Goal: Information Seeking & Learning: Check status

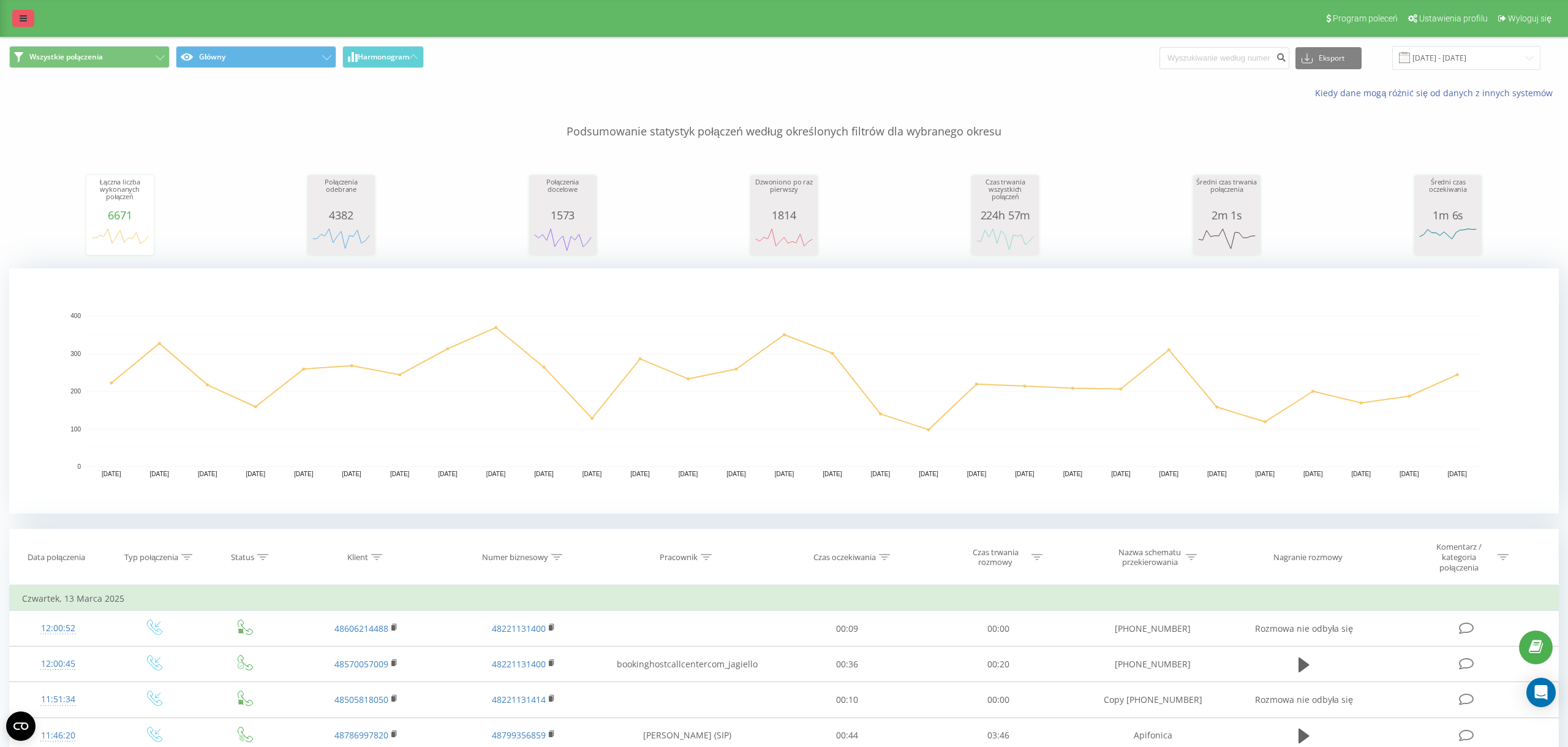
click at [14, 22] on link at bounding box center [23, 19] width 22 height 18
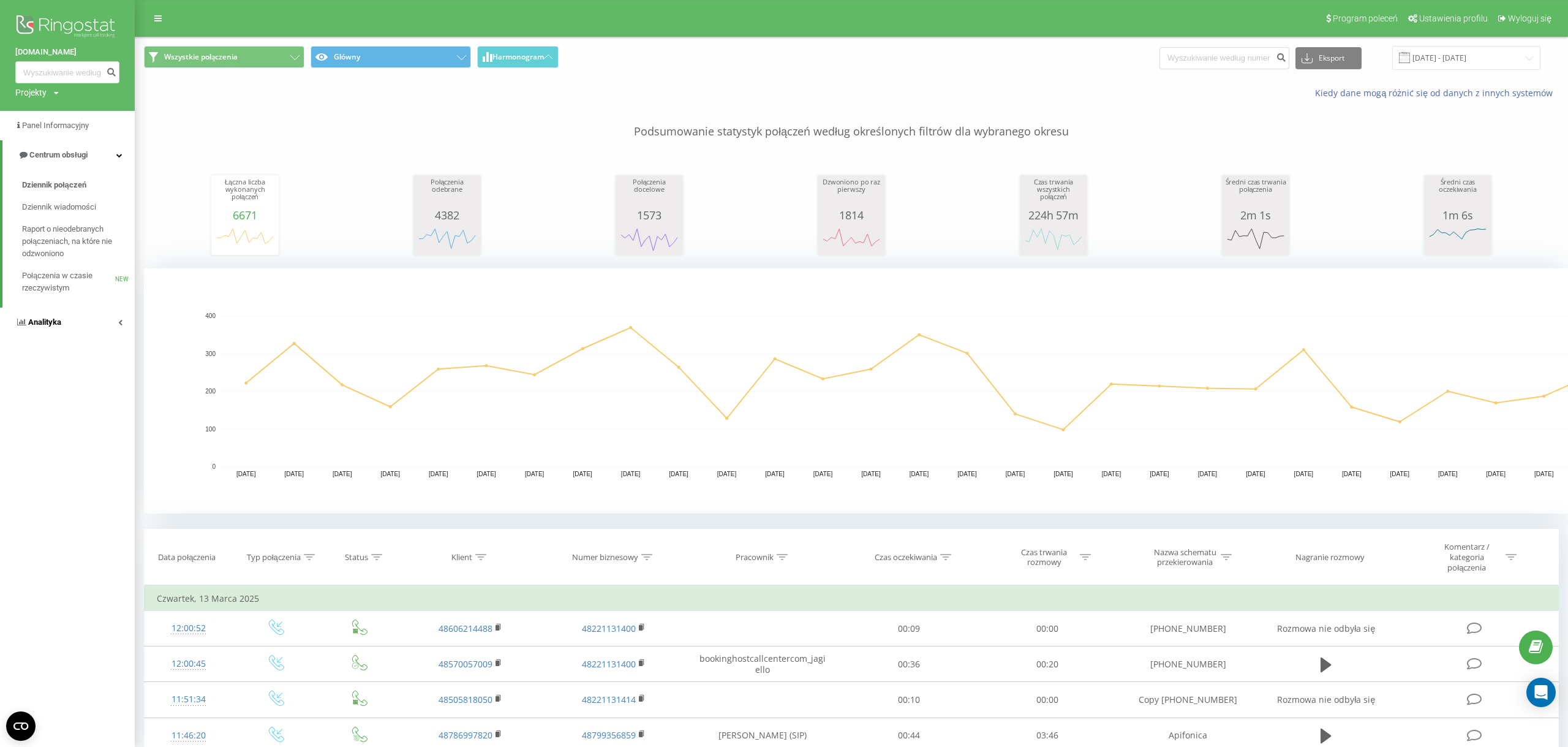
click at [88, 322] on link "Analityka" at bounding box center [67, 322] width 135 height 29
click at [96, 360] on span "Raport o wydajności pracowników" at bounding box center [75, 365] width 107 height 24
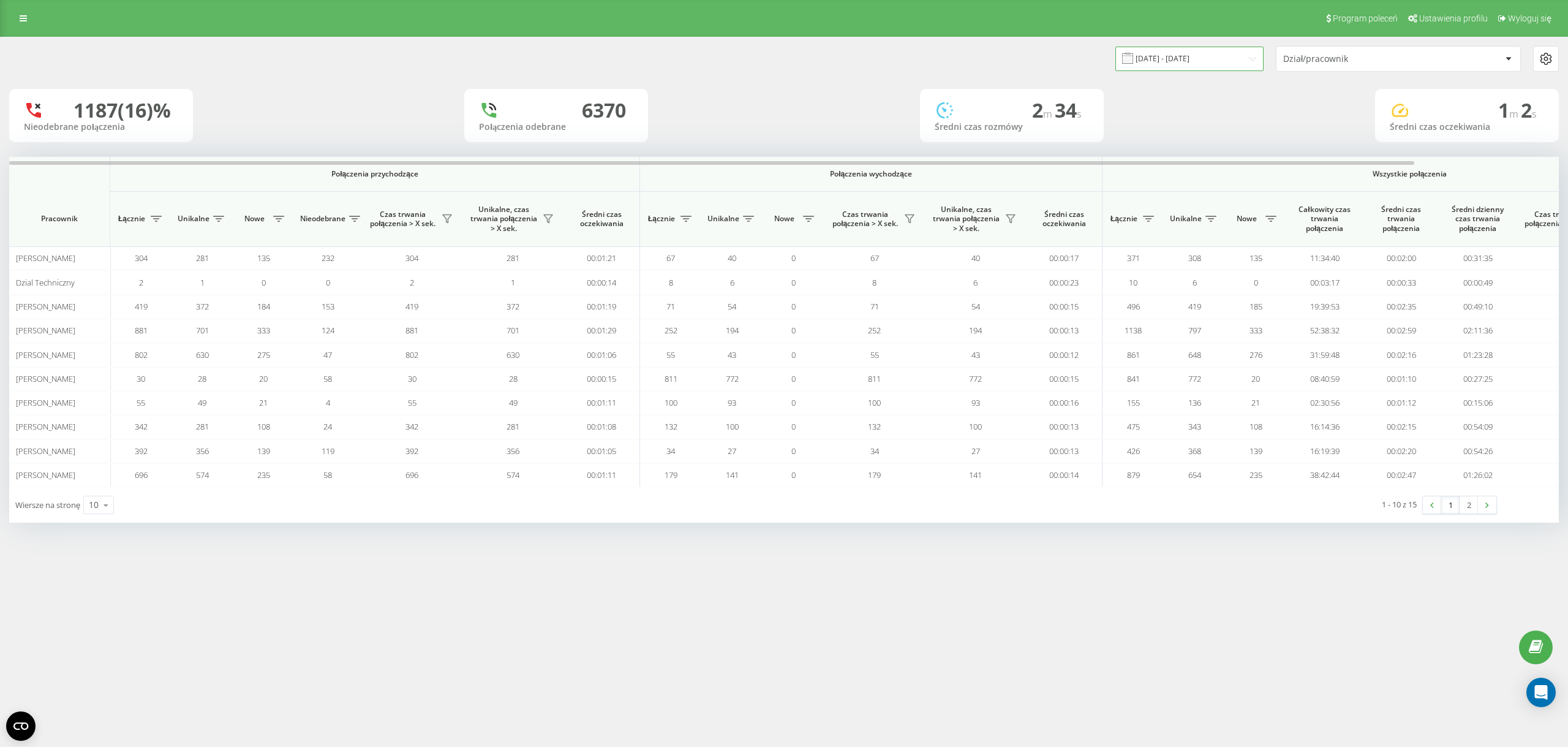
click at [1233, 54] on input "21.07.2025 - 21.08.2025" at bounding box center [1190, 59] width 149 height 23
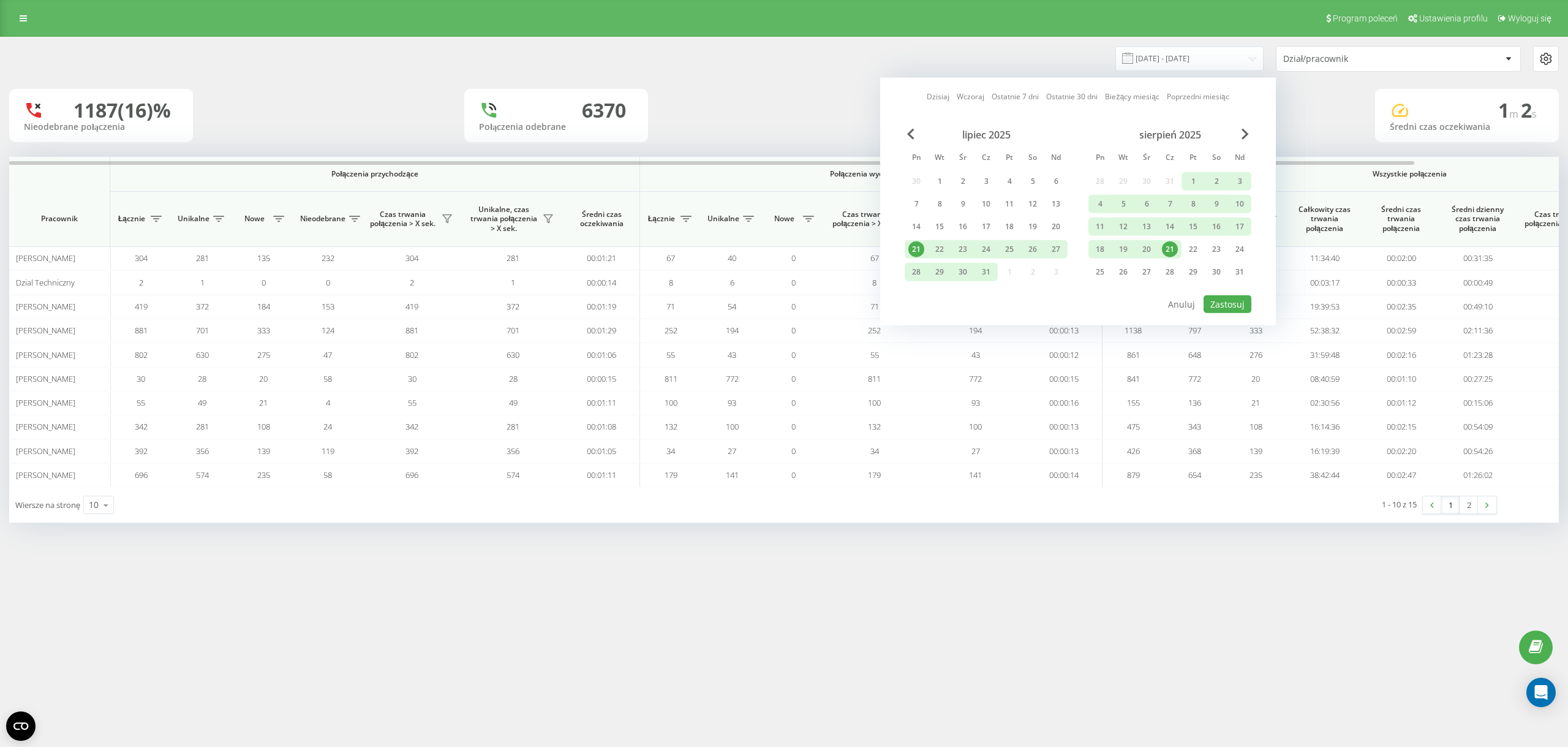
click at [1173, 253] on div "21" at bounding box center [1169, 249] width 16 height 16
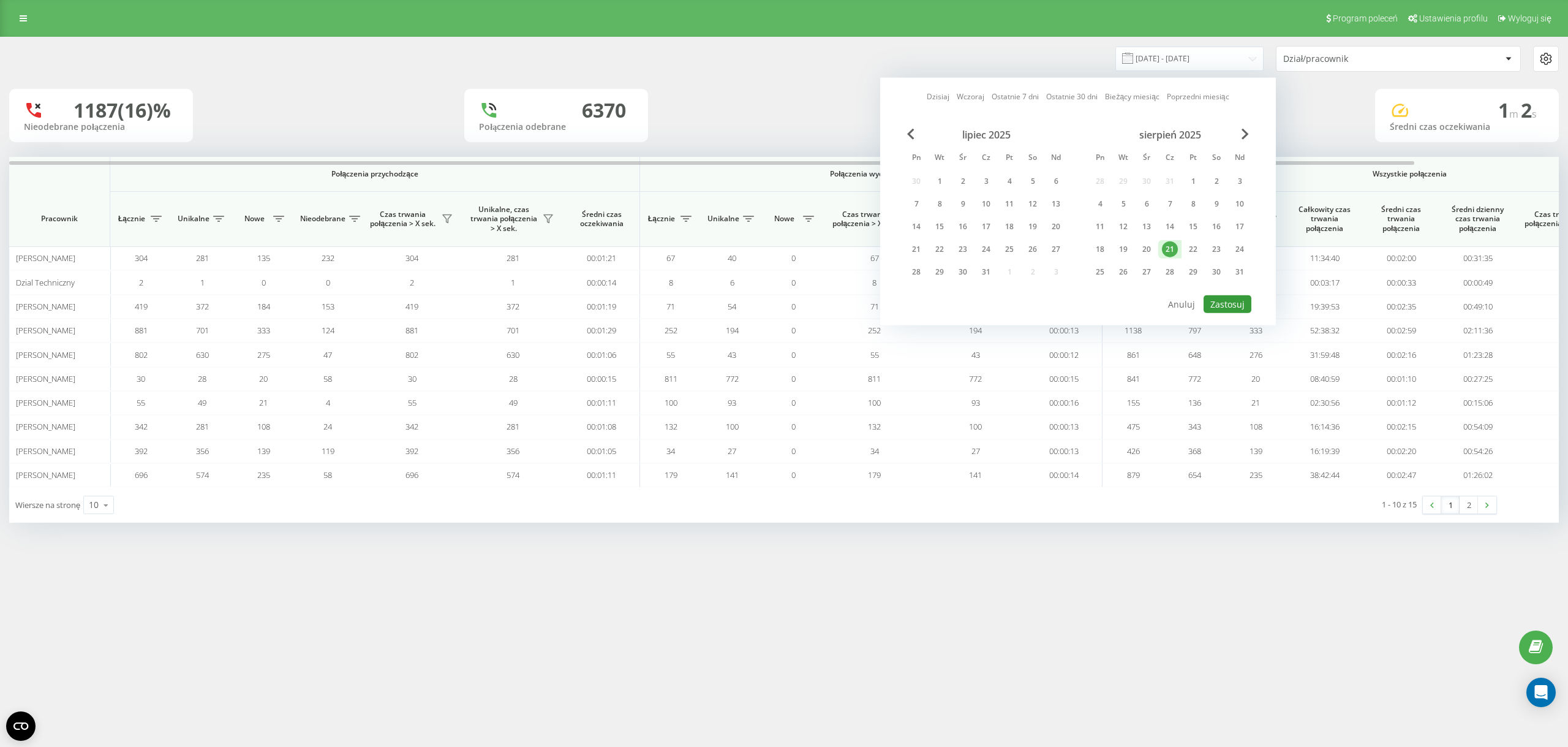
click at [1220, 296] on button "Zastosuj" at bounding box center [1227, 304] width 48 height 18
type input "21.08.2025 - 21.08.2025"
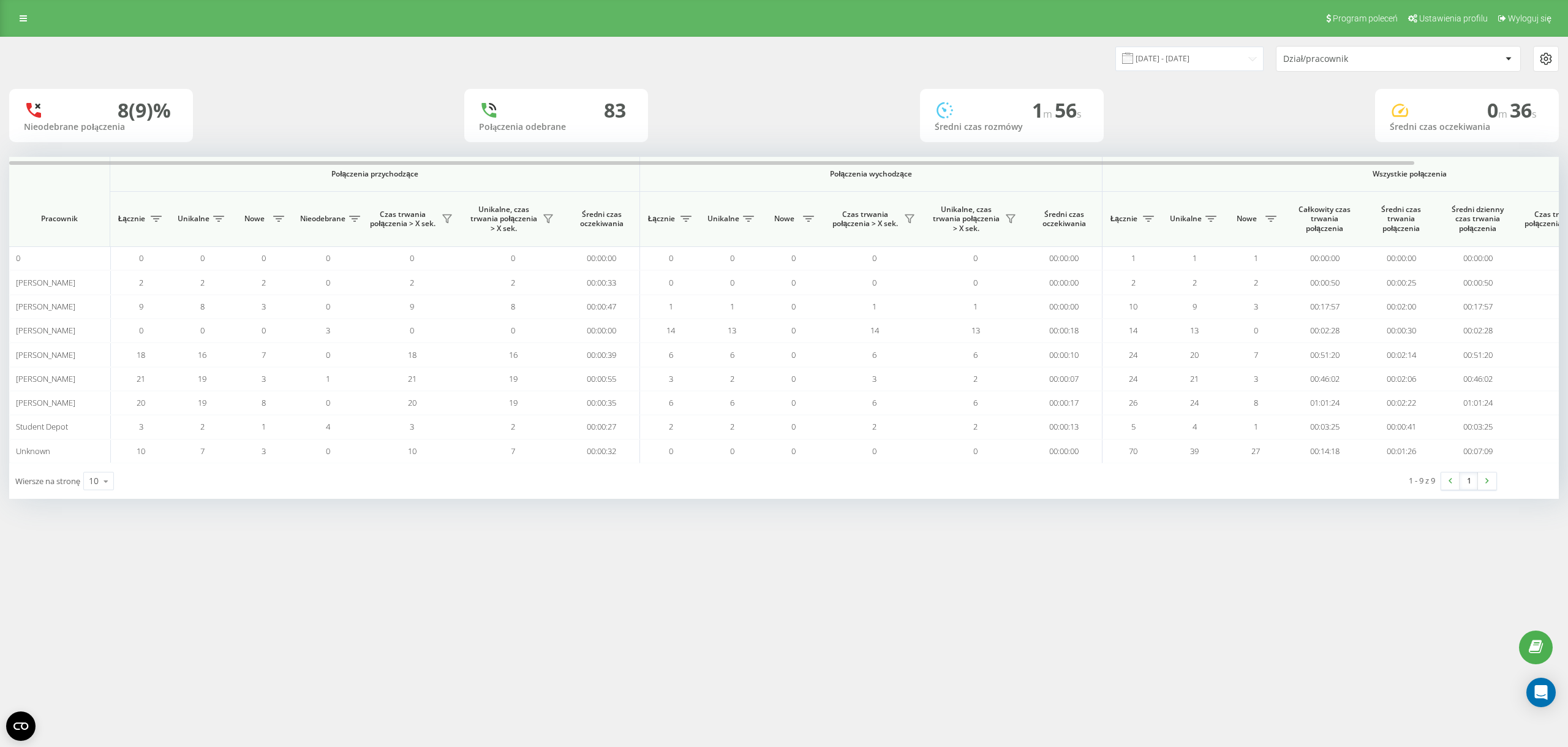
click at [32, 32] on div "Program poleceń Ustawienia profilu Wyloguj się" at bounding box center [784, 19] width 1568 height 37
click at [31, 22] on link at bounding box center [23, 19] width 22 height 18
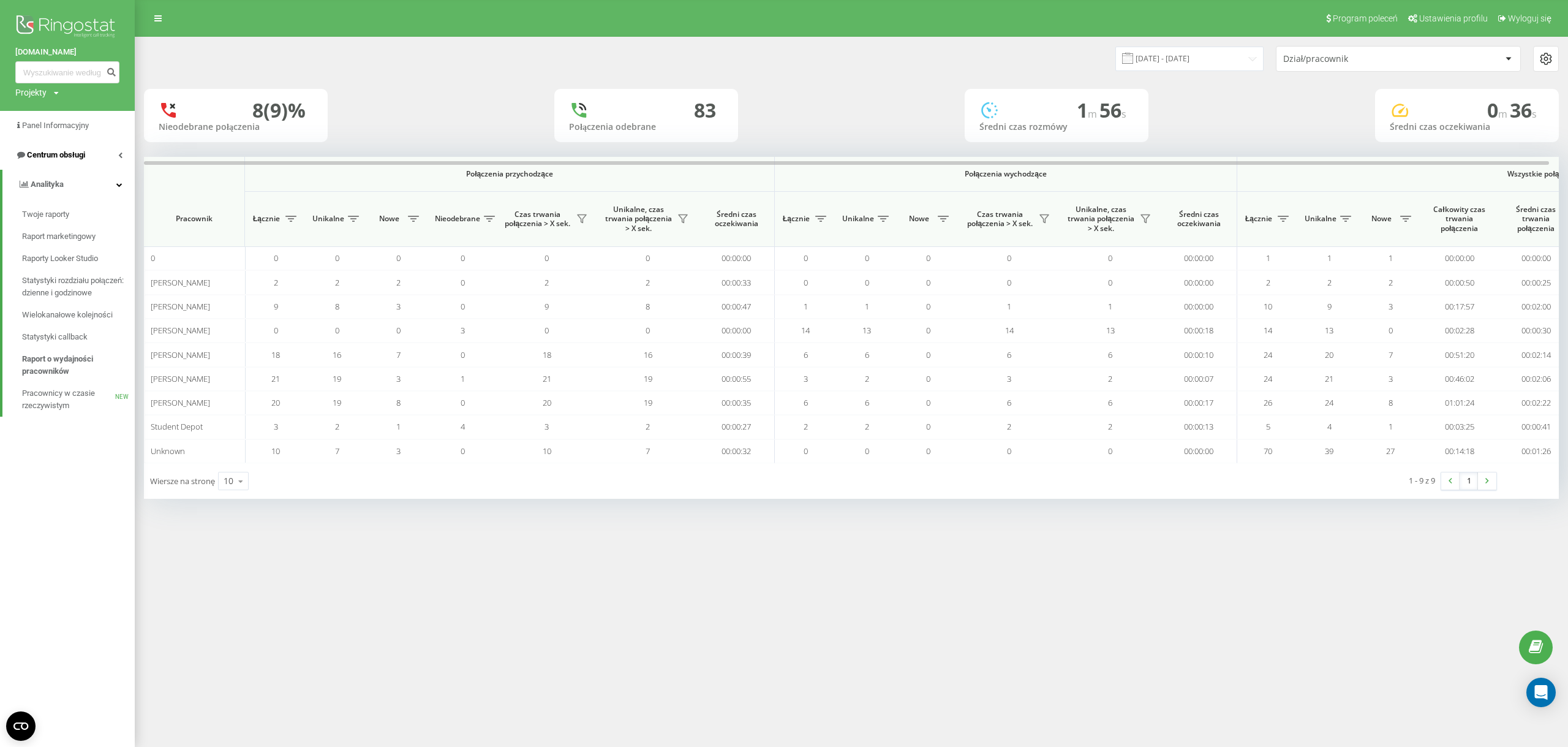
click at [98, 161] on link "Centrum obsługi" at bounding box center [67, 154] width 135 height 29
click at [86, 181] on span "Dziennik połączeń" at bounding box center [55, 185] width 65 height 13
